Goal: Find specific page/section: Find specific page/section

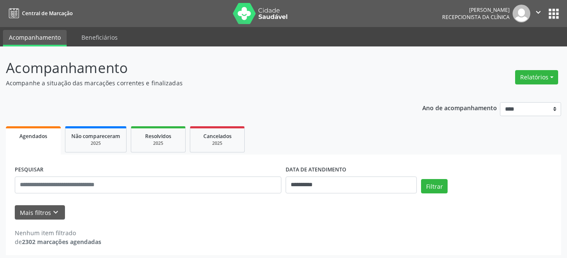
select select "*"
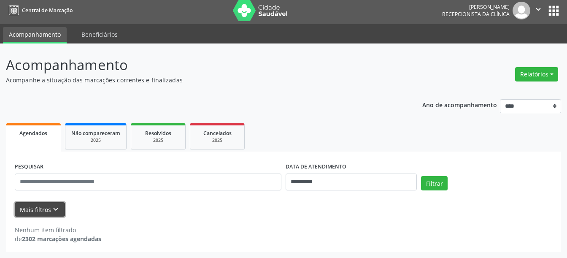
click at [48, 209] on button "Mais filtros keyboard_arrow_down" at bounding box center [40, 209] width 50 height 15
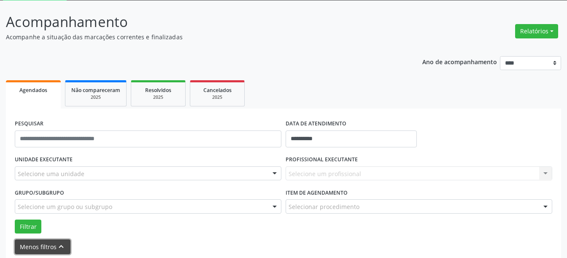
scroll to position [84, 0]
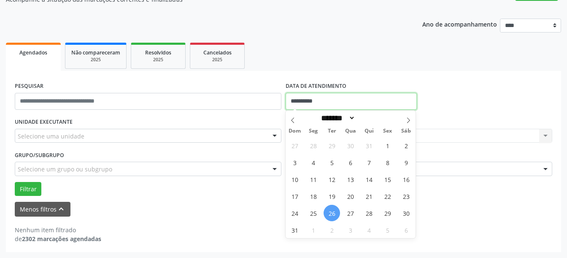
click at [308, 95] on input "**********" at bounding box center [351, 101] width 131 height 17
click at [330, 232] on span "2" at bounding box center [332, 230] width 16 height 16
type input "**********"
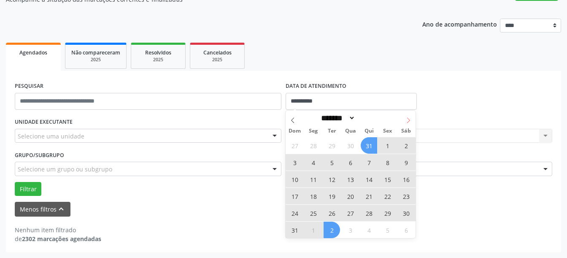
click at [408, 119] on icon at bounding box center [409, 120] width 6 height 6
select select "*"
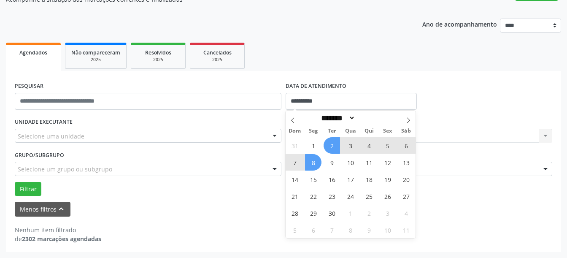
click at [316, 165] on span "8" at bounding box center [313, 162] width 16 height 16
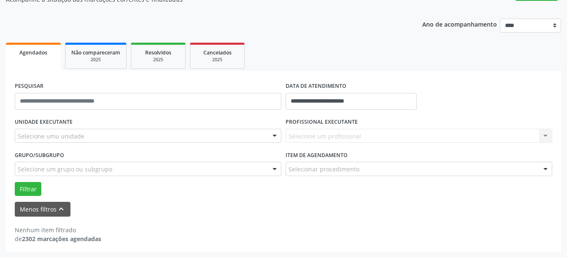
click at [316, 165] on div "Selecionar procedimento" at bounding box center [419, 169] width 267 height 14
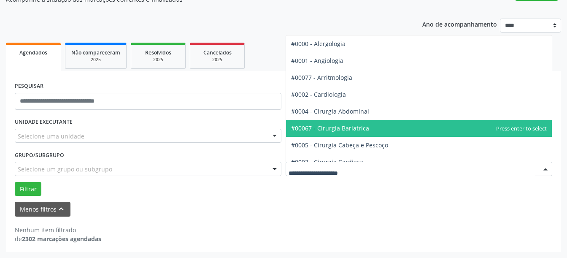
click at [286, 249] on div "**********" at bounding box center [283, 161] width 555 height 181
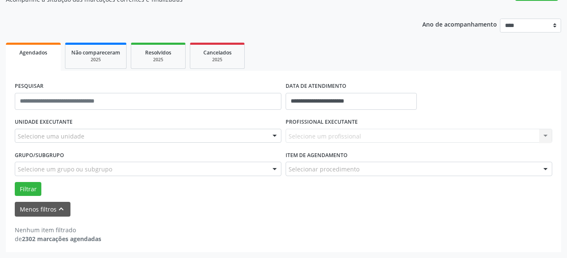
click at [329, 130] on div "Selecione um profissional Nenhum resultado encontrado para: " " Não há nenhuma …" at bounding box center [419, 136] width 267 height 14
click at [213, 131] on div "Selecione uma unidade" at bounding box center [148, 136] width 267 height 14
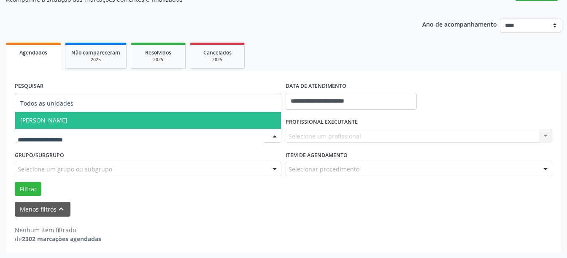
click at [179, 116] on span "[PERSON_NAME]" at bounding box center [148, 120] width 266 height 17
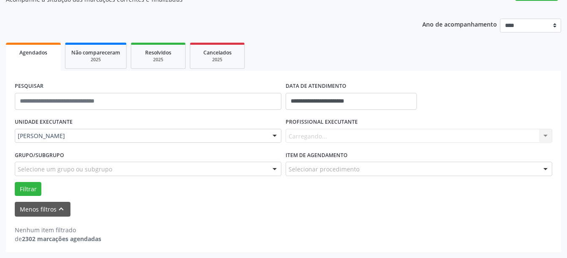
click at [350, 136] on div "Carregando... Nenhum resultado encontrado para: " " Não há nenhuma opção para s…" at bounding box center [419, 136] width 267 height 14
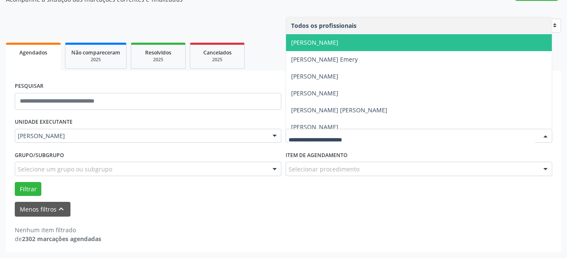
click at [327, 44] on span "[PERSON_NAME]" at bounding box center [314, 42] width 47 height 8
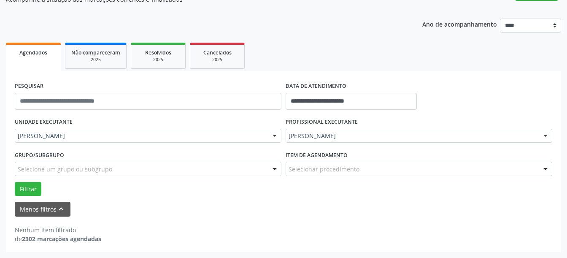
click at [23, 181] on div "Grupo/Subgrupo Selecione um grupo ou subgrupo Todos os grupos e subgrupos Nenhu…" at bounding box center [148, 165] width 271 height 33
click at [27, 187] on button "Filtrar" at bounding box center [28, 189] width 27 height 14
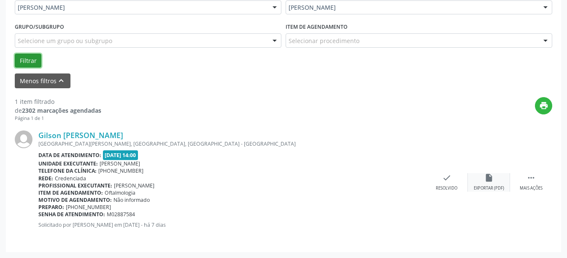
click at [481, 176] on div "insert_drive_file Exportar (PDF)" at bounding box center [489, 182] width 42 height 18
